Goal: Task Accomplishment & Management: Use online tool/utility

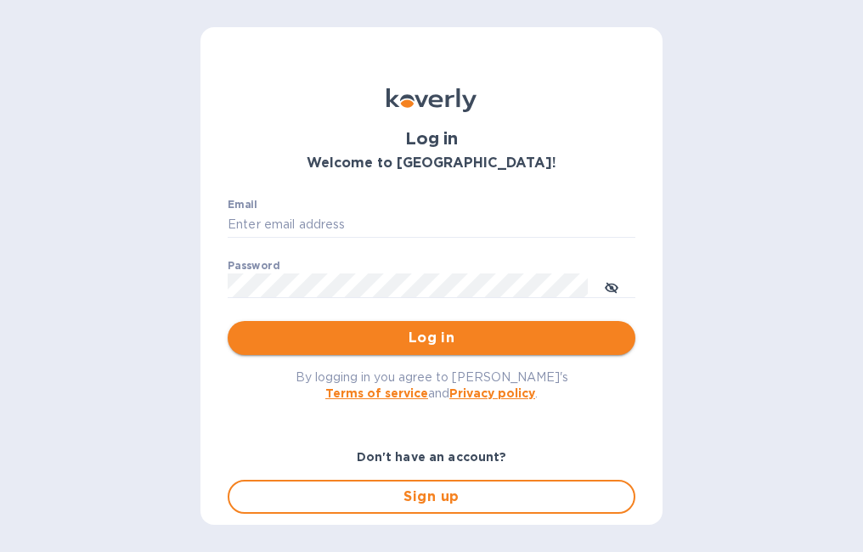
type input "[EMAIL_ADDRESS][DOMAIN_NAME]"
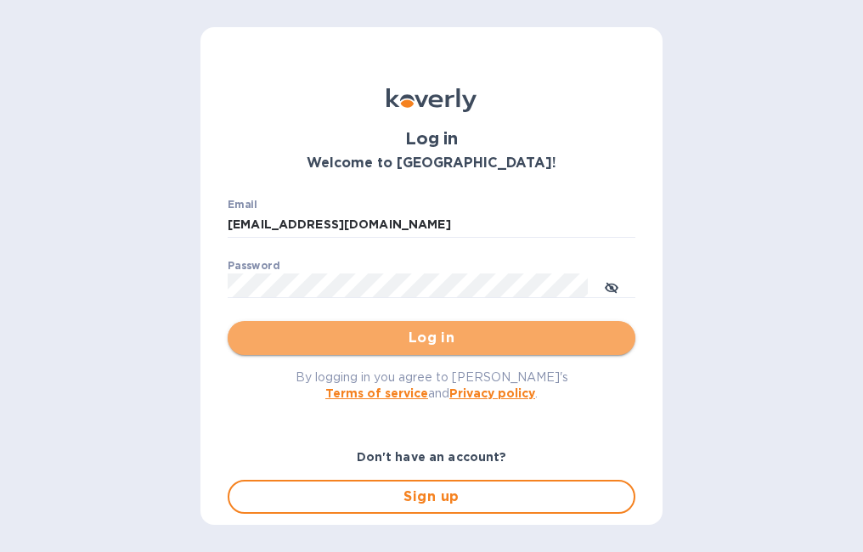
click at [444, 343] on span "Log in" at bounding box center [431, 338] width 381 height 20
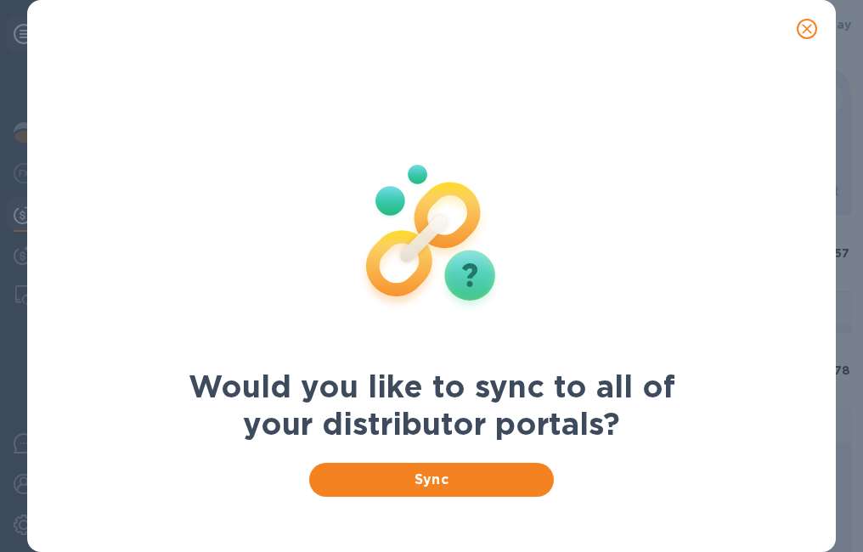
click at [813, 28] on icon "close" at bounding box center [807, 28] width 17 height 17
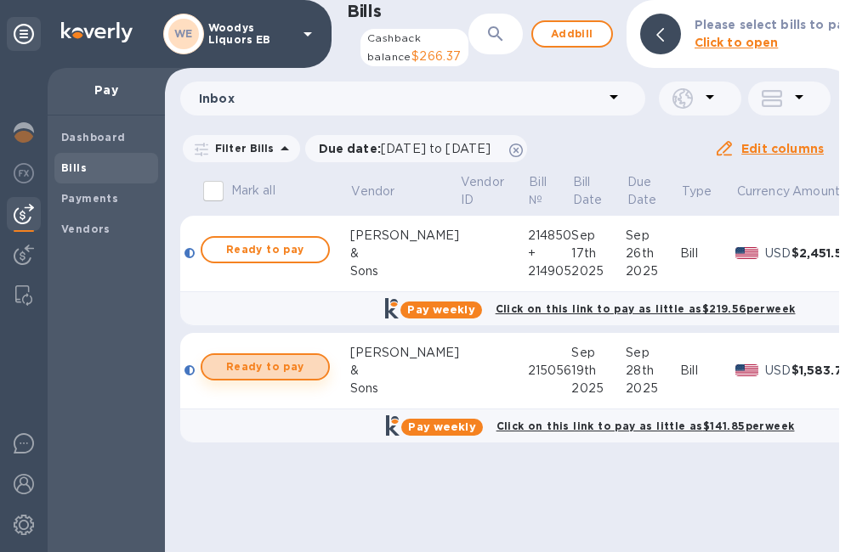
click at [239, 377] on span "Ready to pay" at bounding box center [265, 367] width 99 height 20
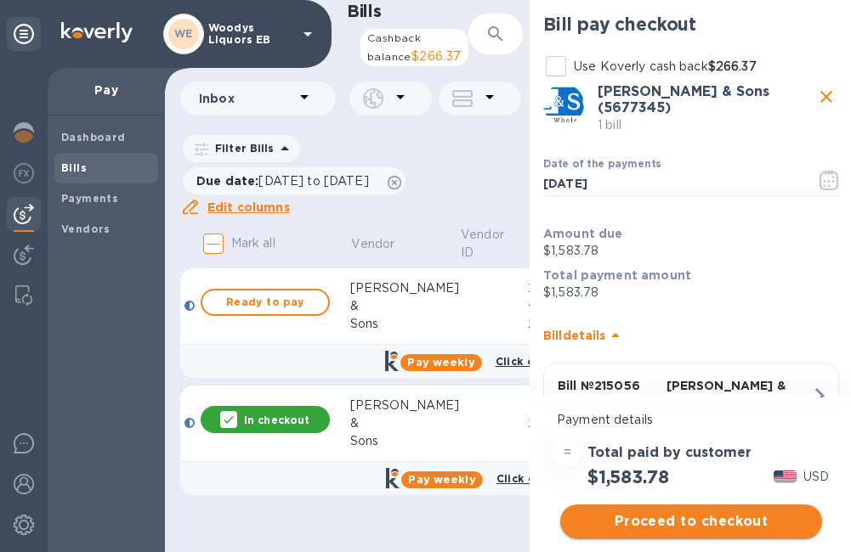
click at [653, 517] on span "Proceed to checkout" at bounding box center [691, 522] width 235 height 20
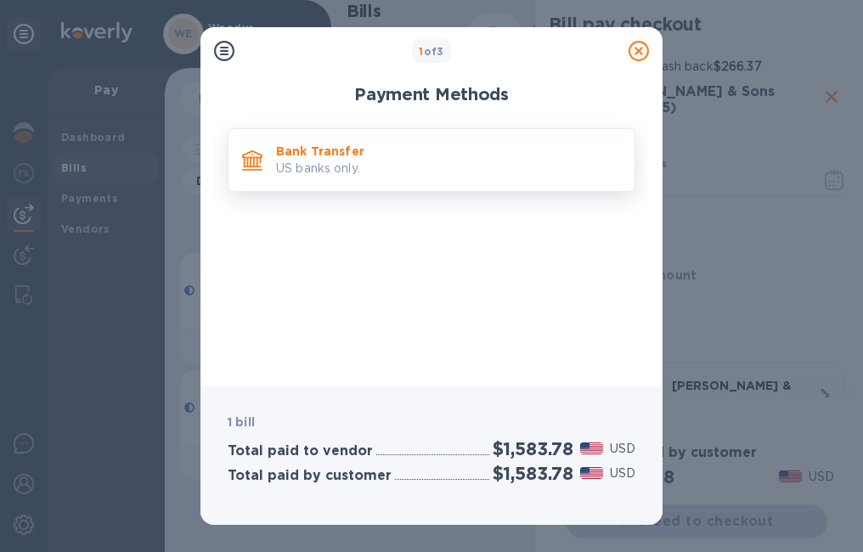
click at [289, 186] on div "Bank Transfer US banks only." at bounding box center [432, 160] width 408 height 64
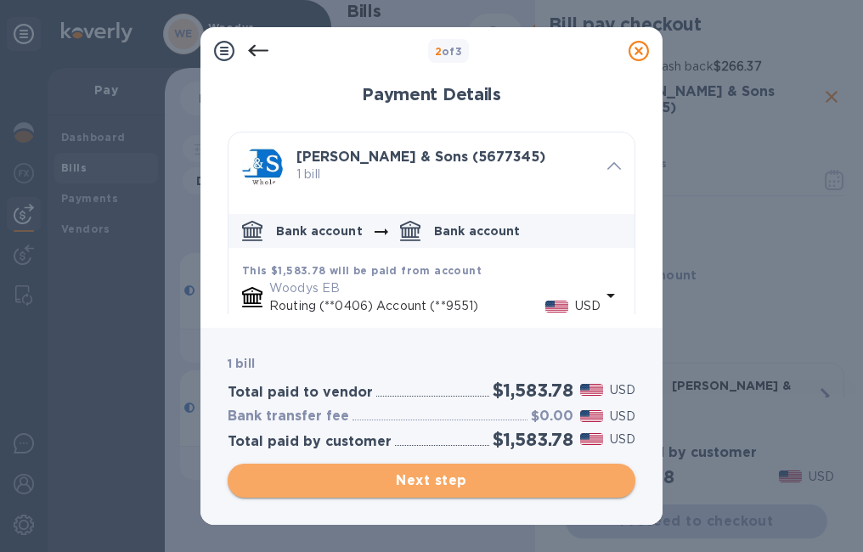
click at [487, 482] on span "Next step" at bounding box center [431, 481] width 381 height 20
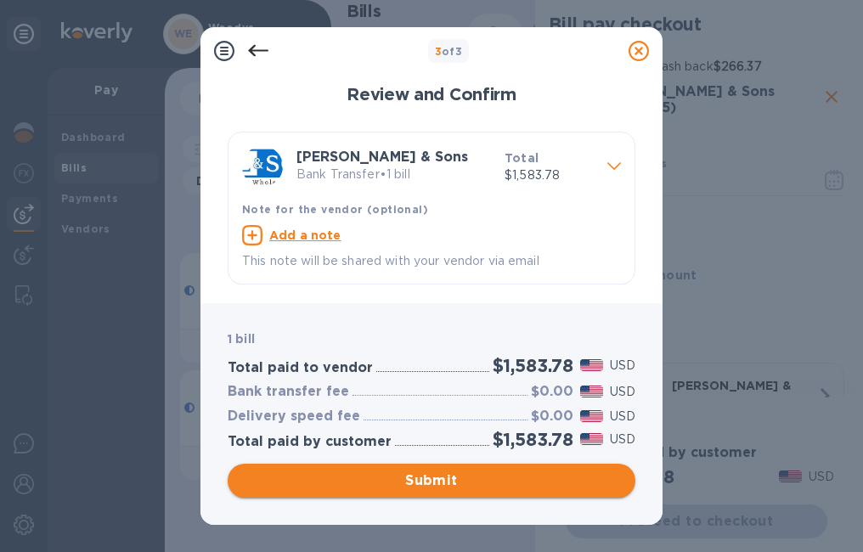
click at [543, 483] on span "Submit" at bounding box center [431, 481] width 381 height 20
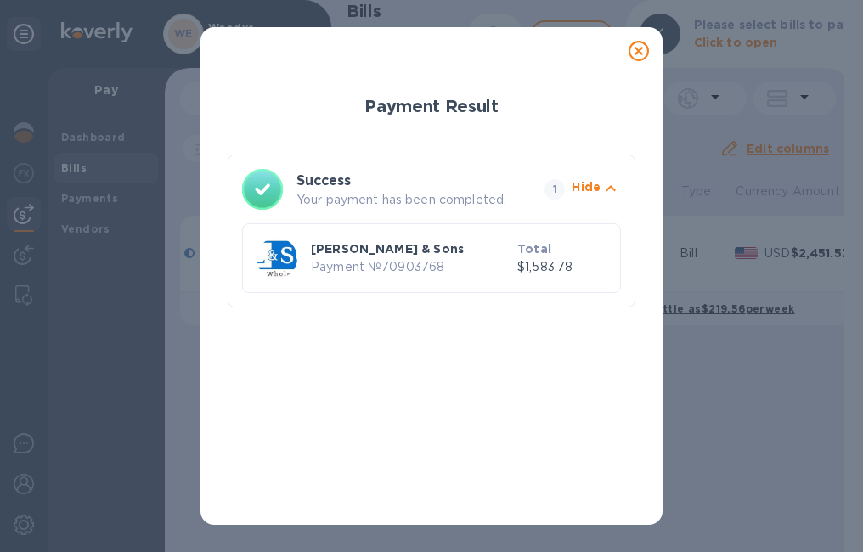
click at [642, 53] on icon at bounding box center [639, 51] width 20 height 20
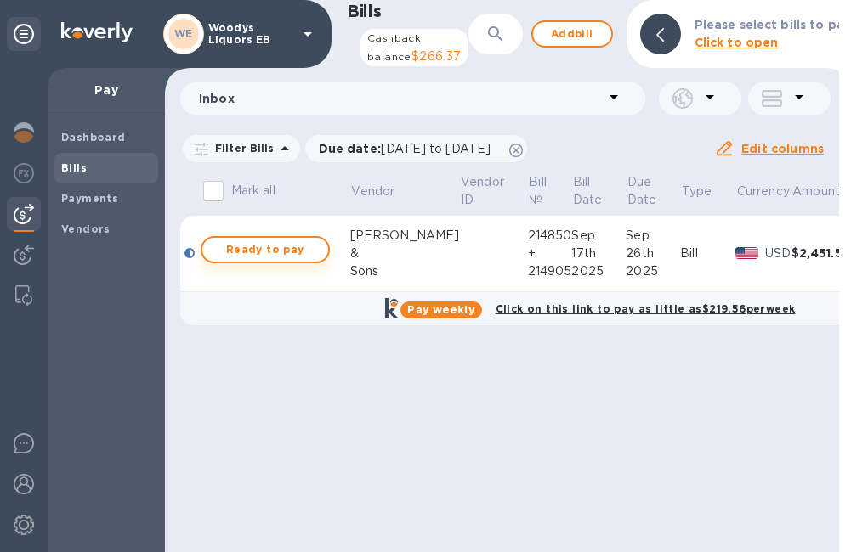
click at [243, 260] on span "Ready to pay" at bounding box center [265, 250] width 99 height 20
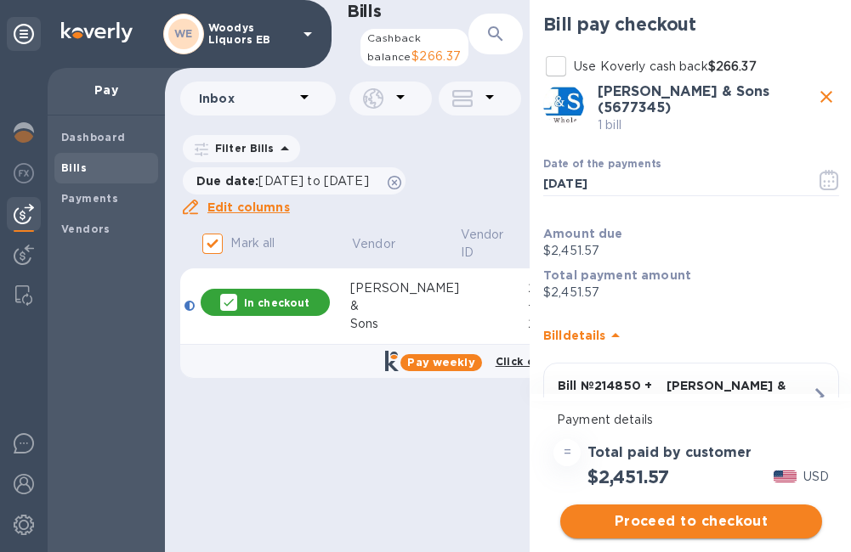
click at [687, 517] on span "Proceed to checkout" at bounding box center [691, 522] width 235 height 20
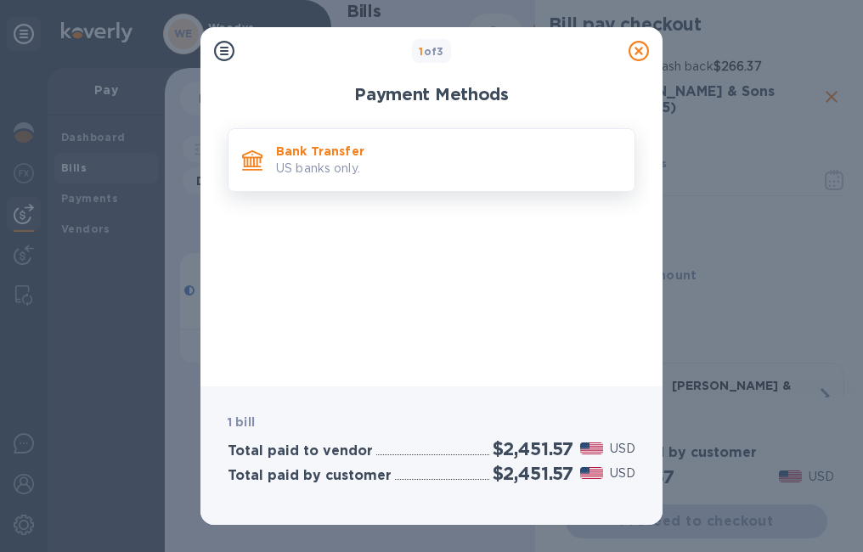
click at [331, 153] on p "Bank Transfer" at bounding box center [448, 151] width 345 height 17
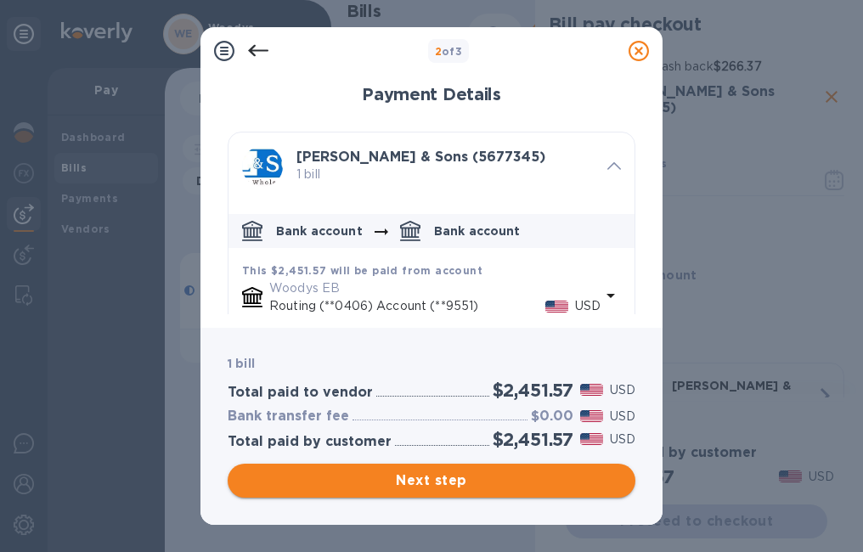
click at [500, 479] on span "Next step" at bounding box center [431, 481] width 381 height 20
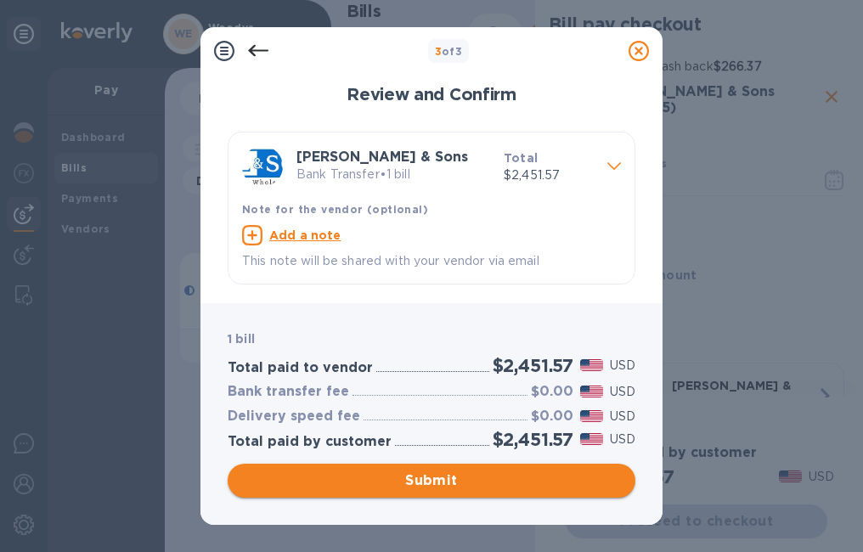
click at [485, 479] on span "Submit" at bounding box center [431, 481] width 381 height 20
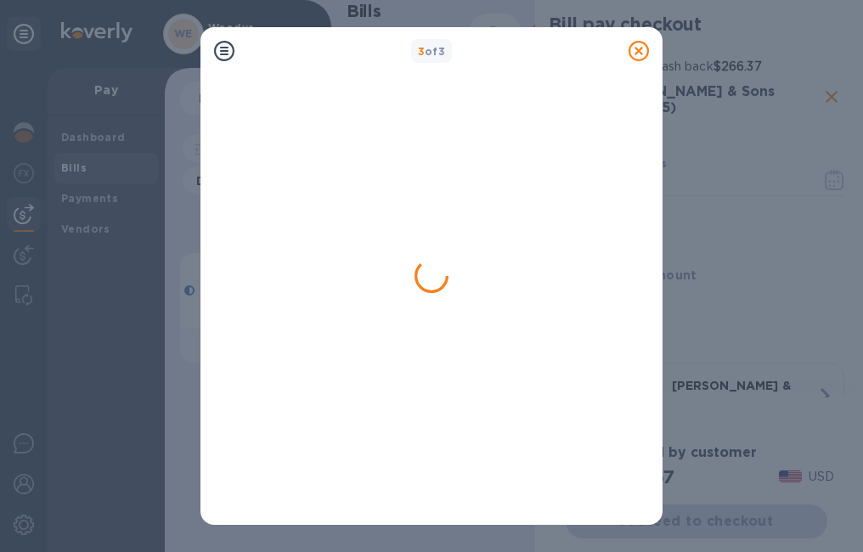
checkbox input "false"
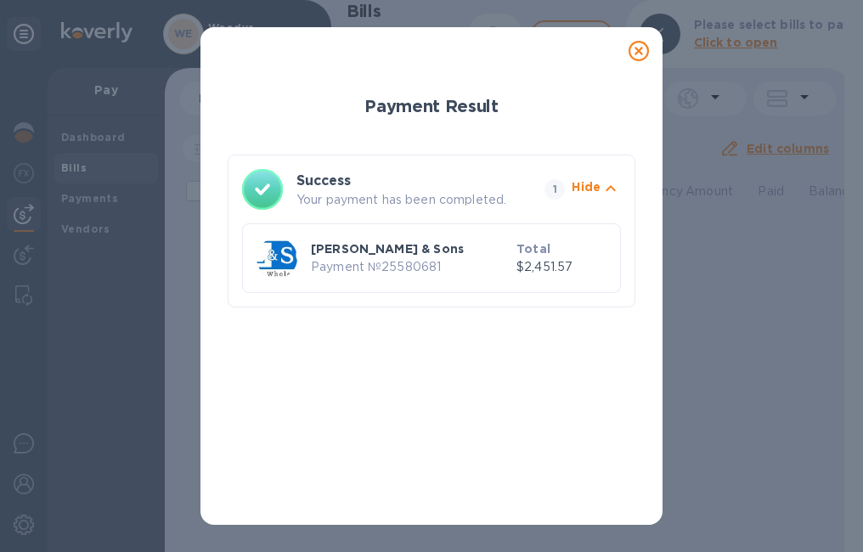
click at [636, 51] on icon at bounding box center [639, 51] width 20 height 20
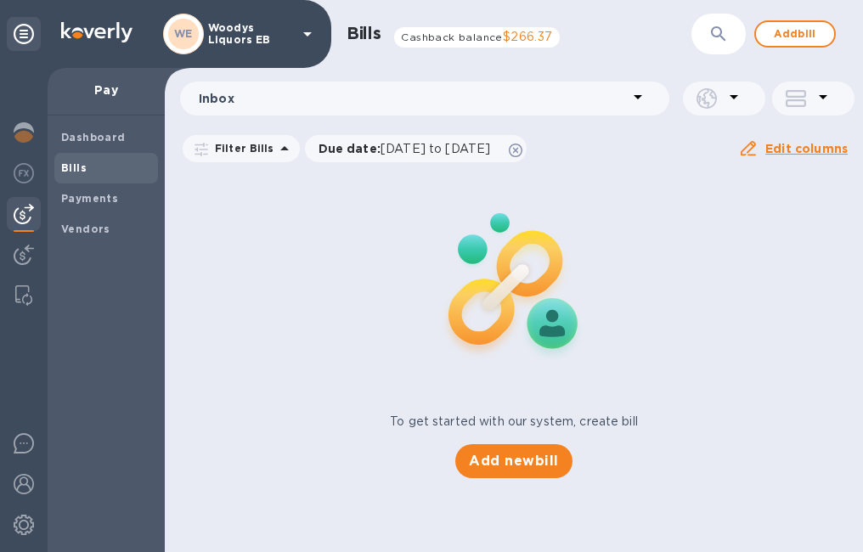
click at [247, 43] on p "Woodys Liquors EB" at bounding box center [250, 34] width 85 height 24
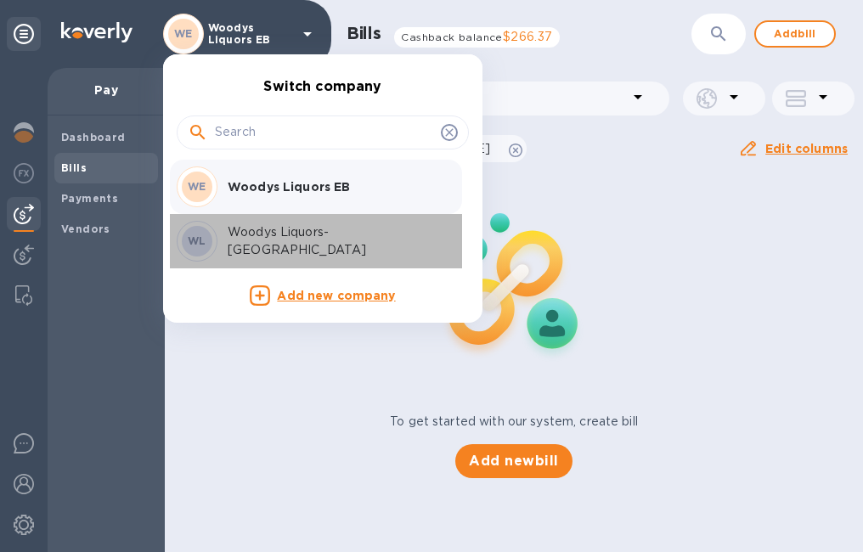
click at [240, 248] on p "Woodys Liquors-[GEOGRAPHIC_DATA]" at bounding box center [335, 241] width 214 height 36
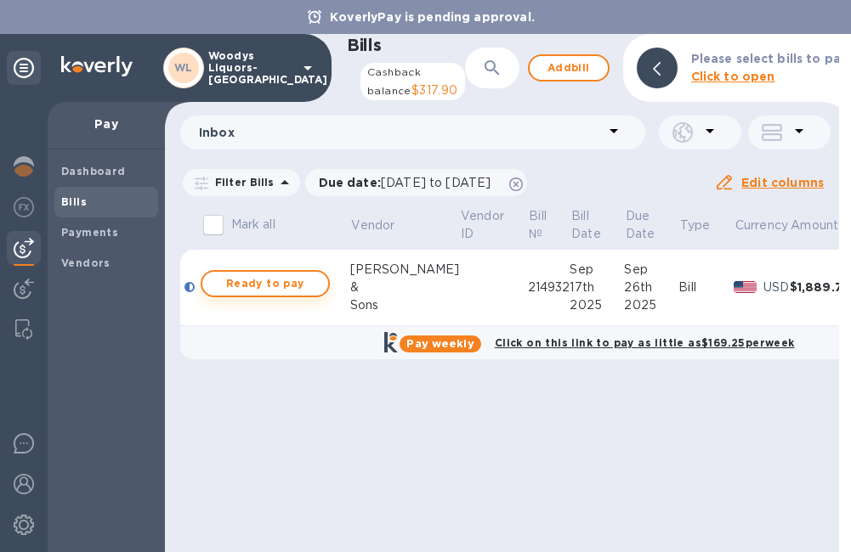
click at [275, 294] on span "Ready to pay" at bounding box center [265, 284] width 99 height 20
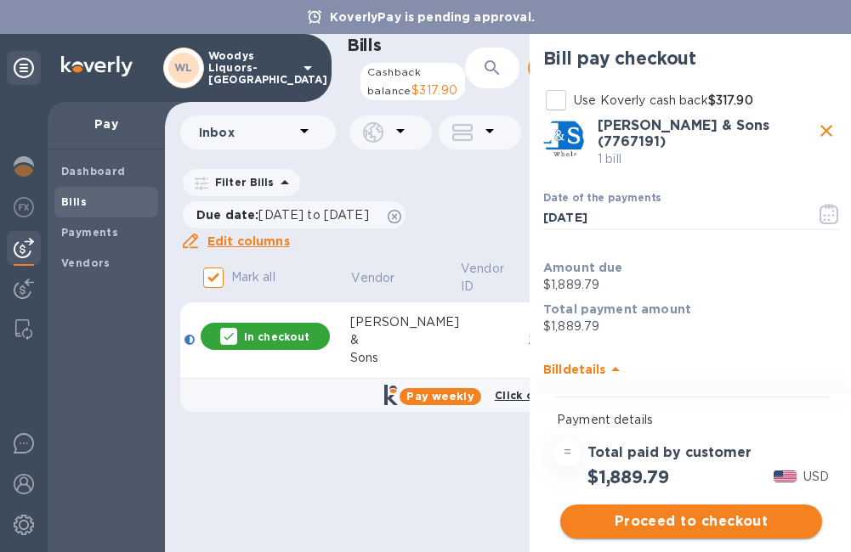
click at [710, 523] on span "Proceed to checkout" at bounding box center [691, 522] width 235 height 20
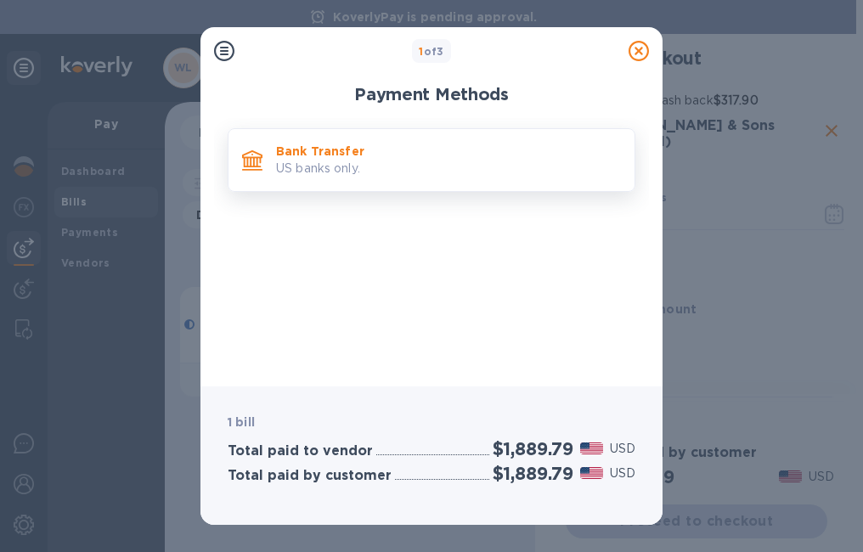
click at [317, 167] on p "US banks only." at bounding box center [448, 169] width 345 height 18
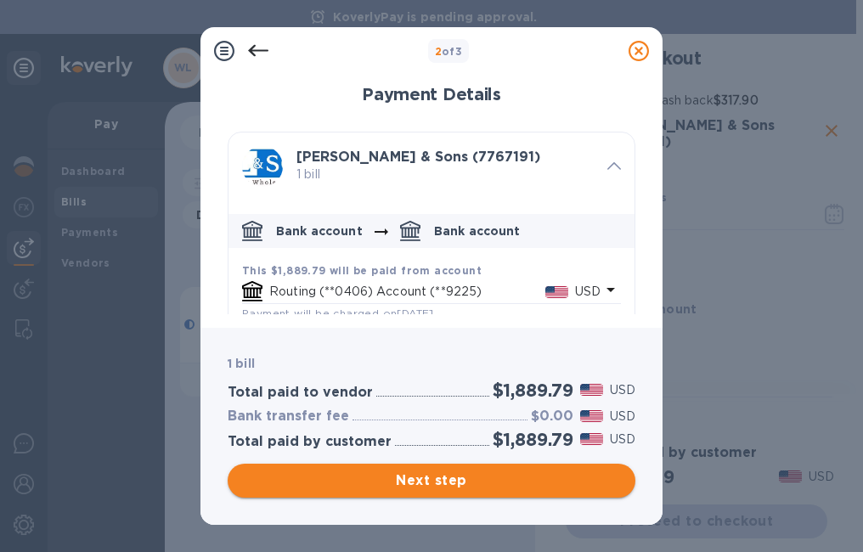
click at [395, 486] on span "Next step" at bounding box center [431, 481] width 381 height 20
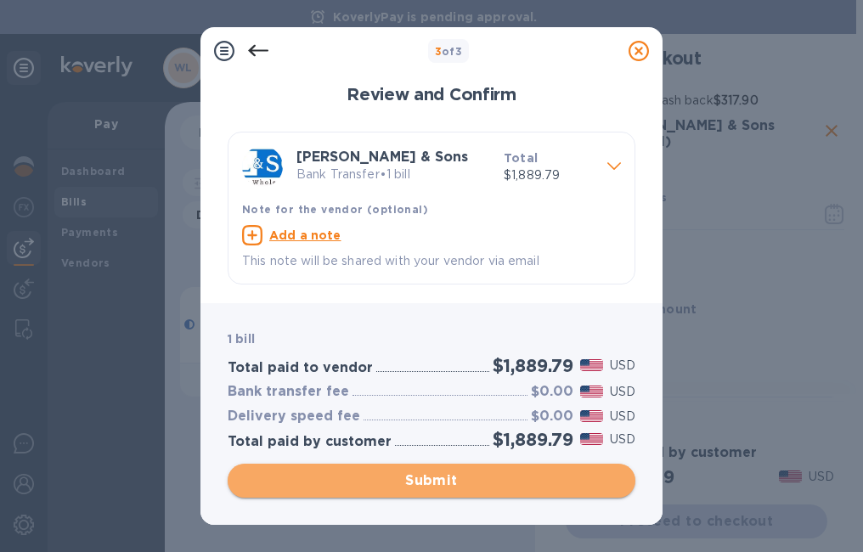
click at [397, 485] on span "Submit" at bounding box center [431, 481] width 381 height 20
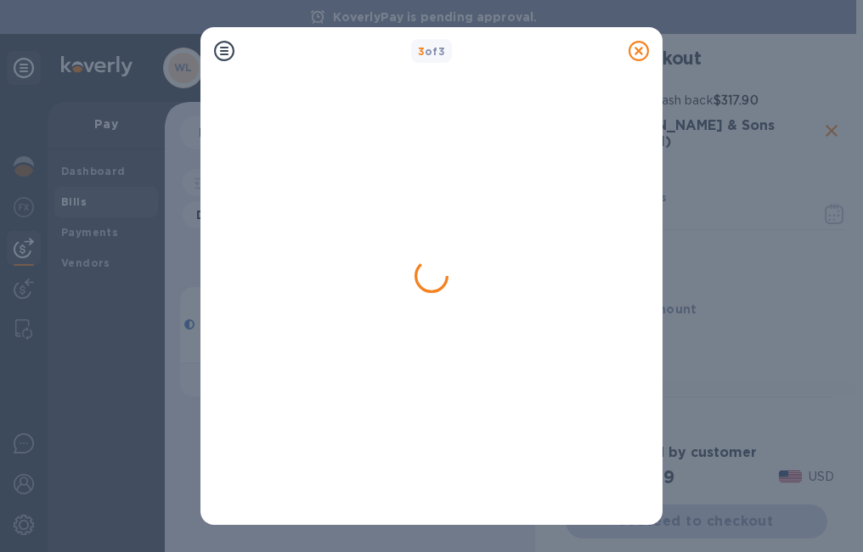
checkbox input "false"
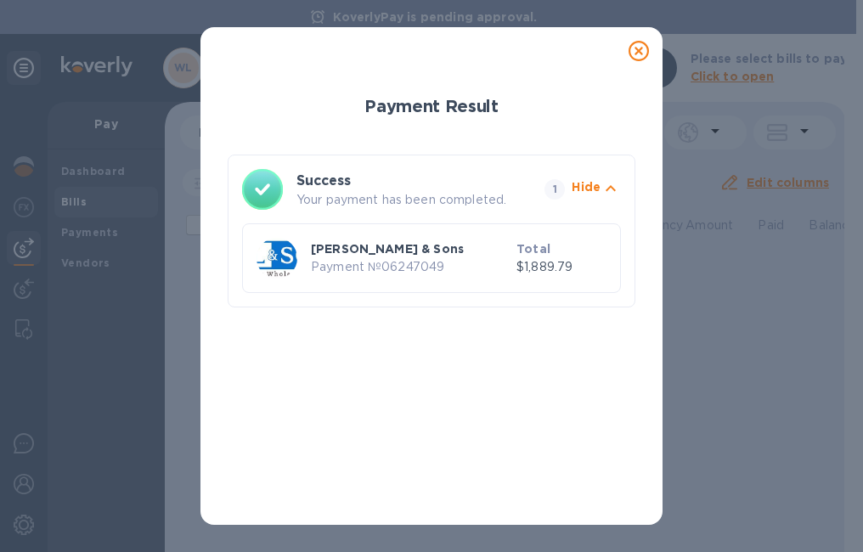
click at [638, 51] on icon at bounding box center [639, 51] width 20 height 20
